Goal: Use online tool/utility: Utilize a website feature to perform a specific function

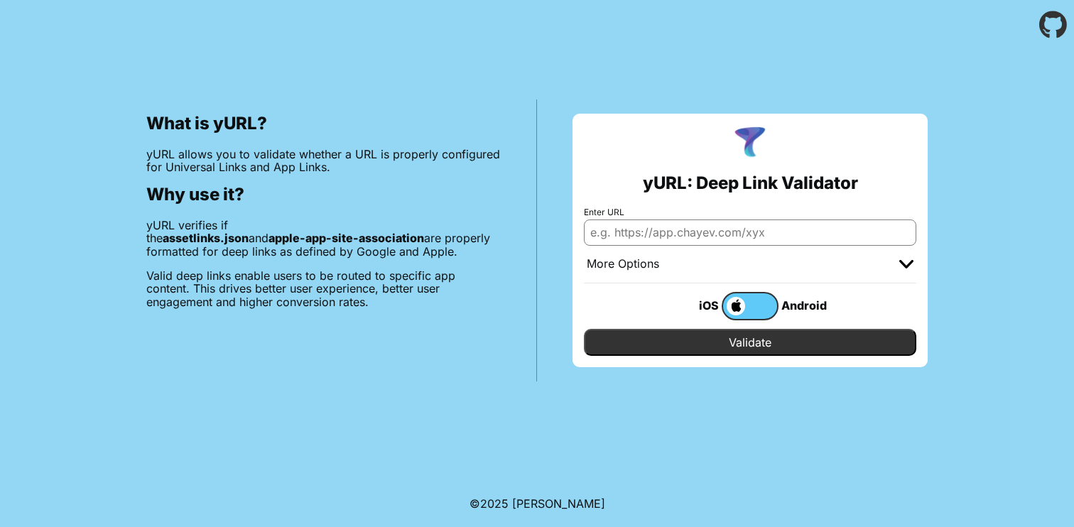
click at [646, 237] on input "Enter URL" at bounding box center [750, 233] width 333 height 26
paste input "Digital Asset Links"
type input "Digital Asset Links"
paste input "[DOMAIN_NAME]"
type input "[DOMAIN_NAME]"
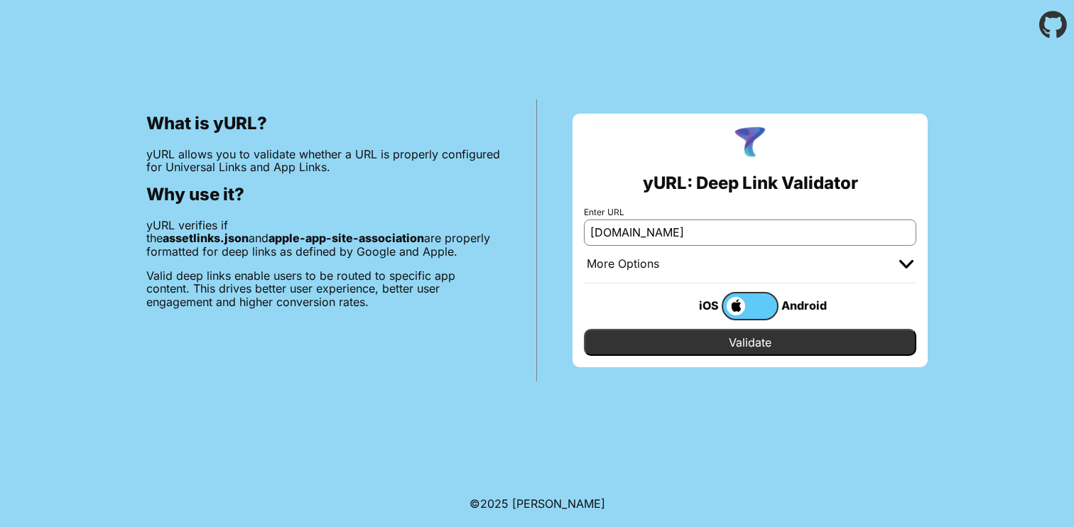
click at [752, 306] on label at bounding box center [750, 306] width 57 height 28
click at [0, 0] on input "checkbox" at bounding box center [0, 0] width 0 height 0
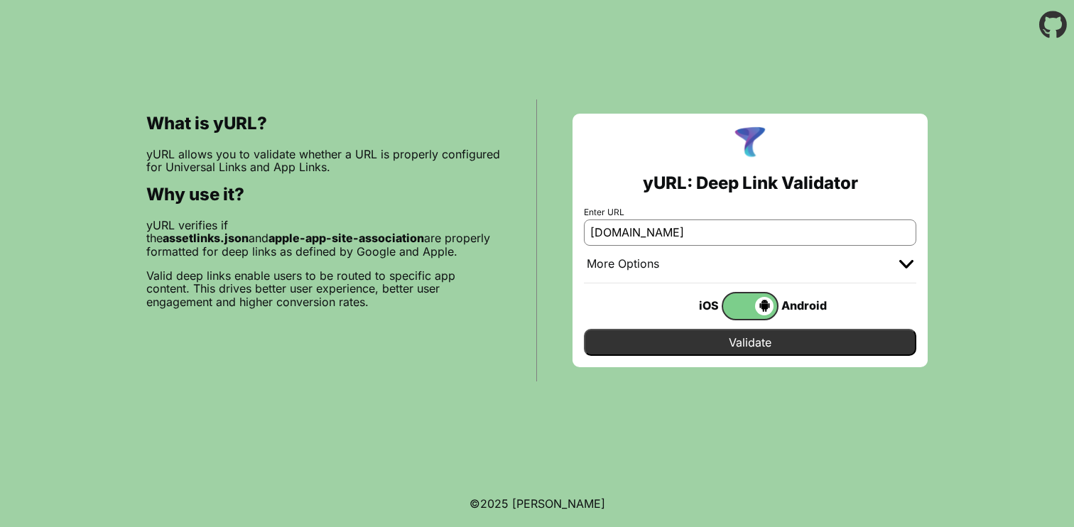
click at [748, 337] on input "Validate" at bounding box center [750, 342] width 333 height 27
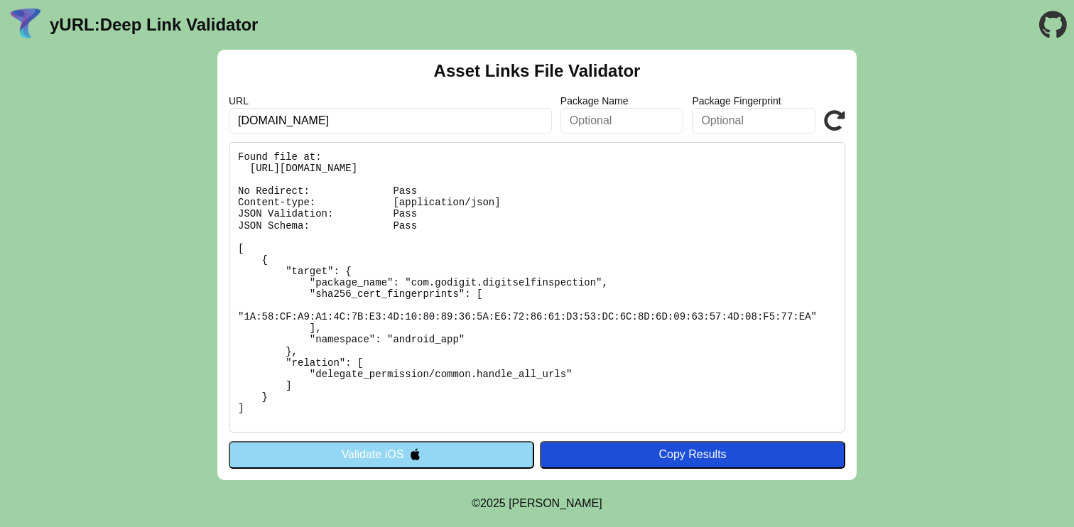
click at [464, 452] on button "Validate iOS" at bounding box center [382, 454] width 306 height 27
click at [465, 448] on button "Validate iOS" at bounding box center [382, 454] width 306 height 27
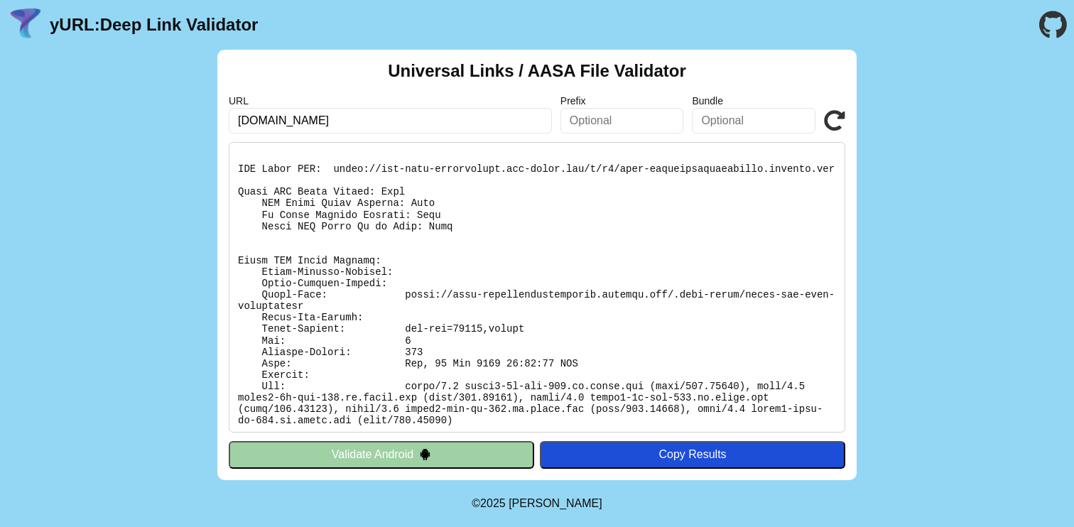
scroll to position [265, 0]
